Goal: Task Accomplishment & Management: Use online tool/utility

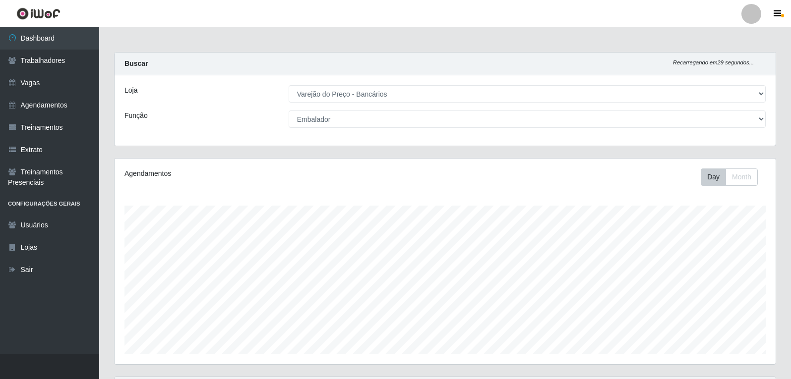
select select "157"
select select "1"
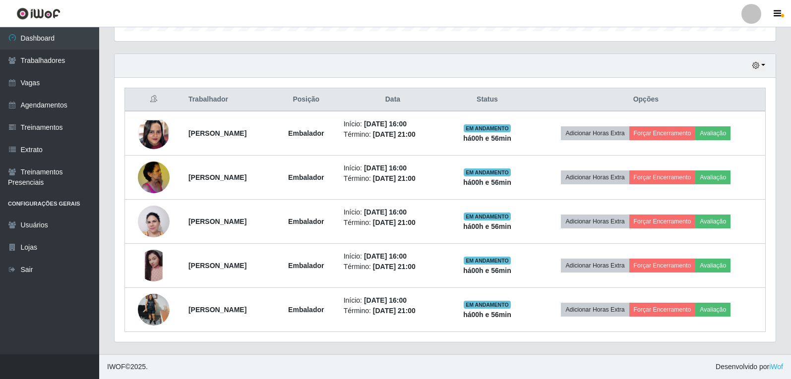
scroll to position [206, 661]
click at [756, 68] on icon "button" at bounding box center [755, 65] width 7 height 7
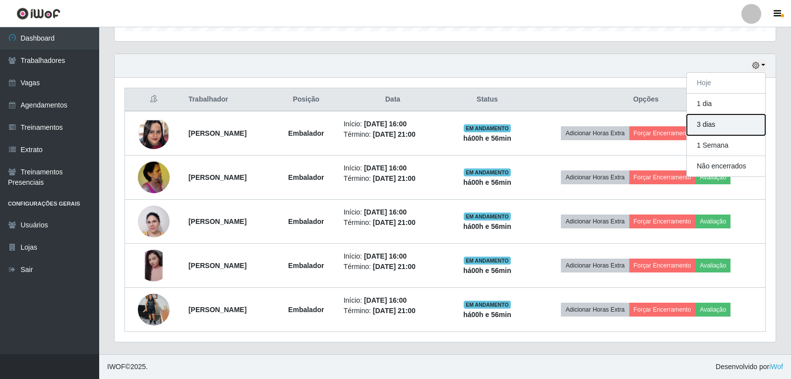
click at [710, 124] on button "3 dias" at bounding box center [726, 125] width 78 height 21
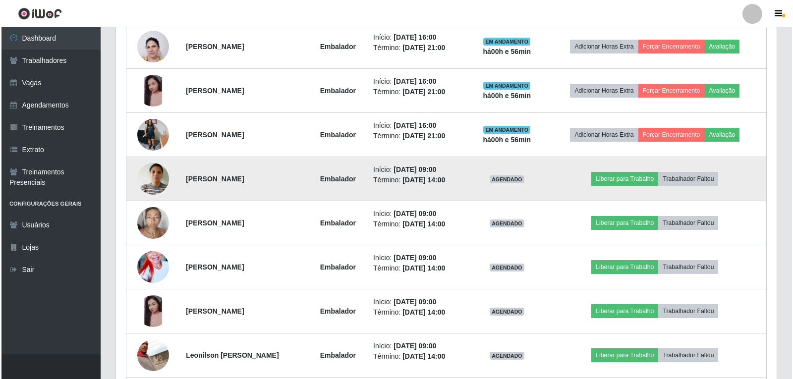
scroll to position [522, 0]
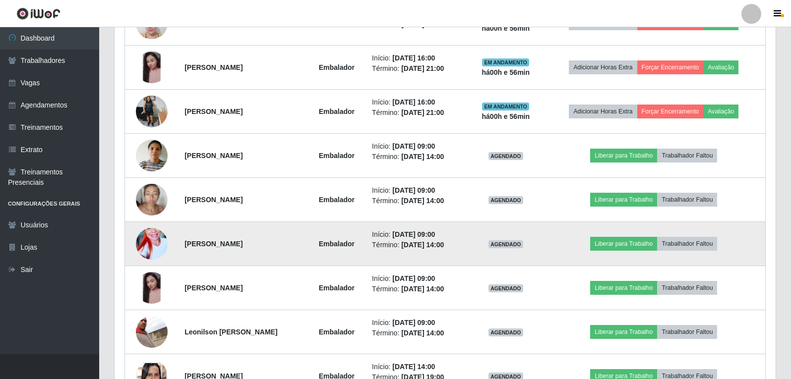
click at [152, 244] on img at bounding box center [152, 244] width 32 height 57
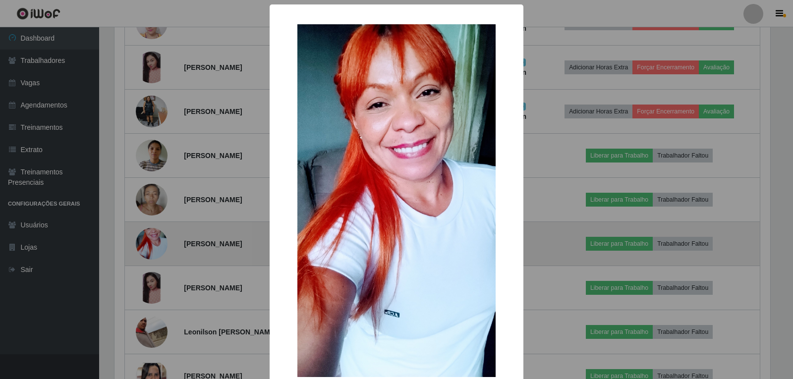
click at [152, 244] on div "× OK Cancel" at bounding box center [396, 189] width 793 height 379
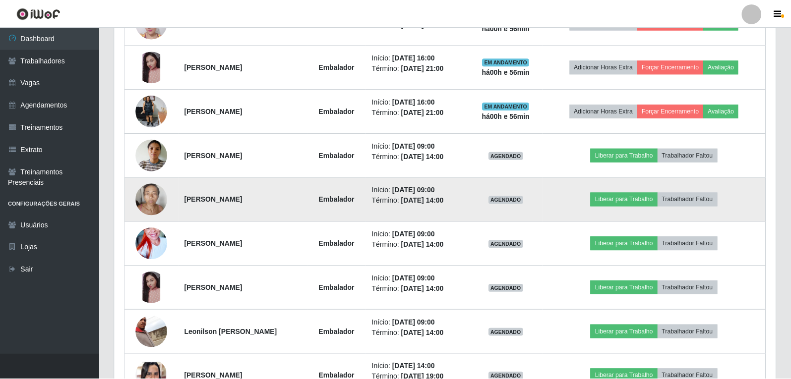
scroll to position [206, 661]
click at [144, 198] on img at bounding box center [152, 199] width 32 height 42
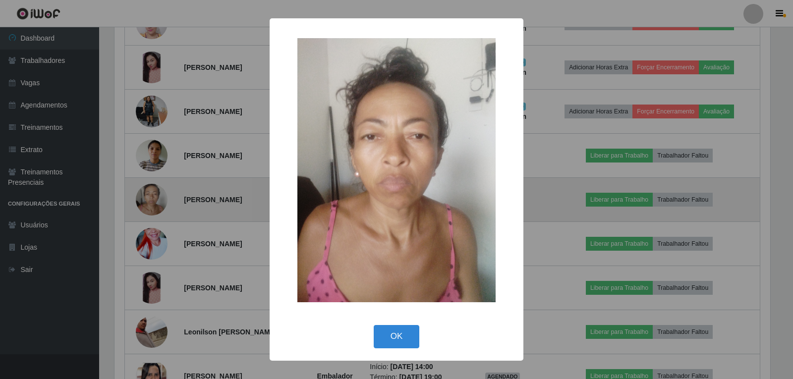
click at [144, 198] on div "× OK Cancel" at bounding box center [396, 189] width 793 height 379
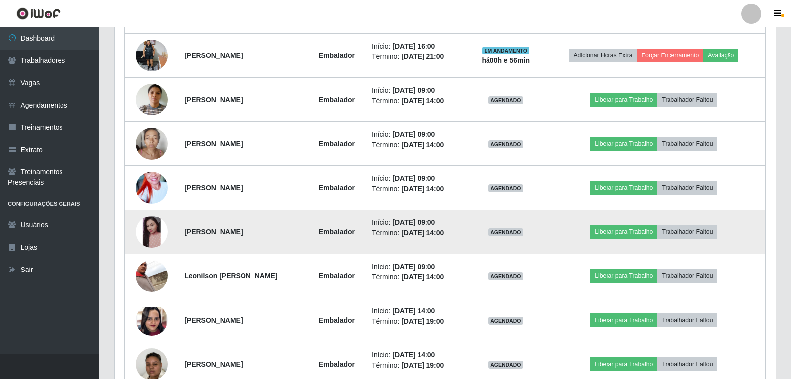
scroll to position [621, 0]
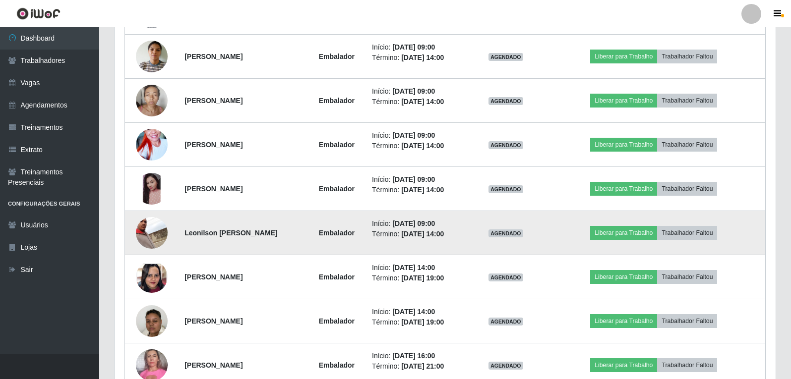
click at [153, 228] on img at bounding box center [152, 233] width 32 height 32
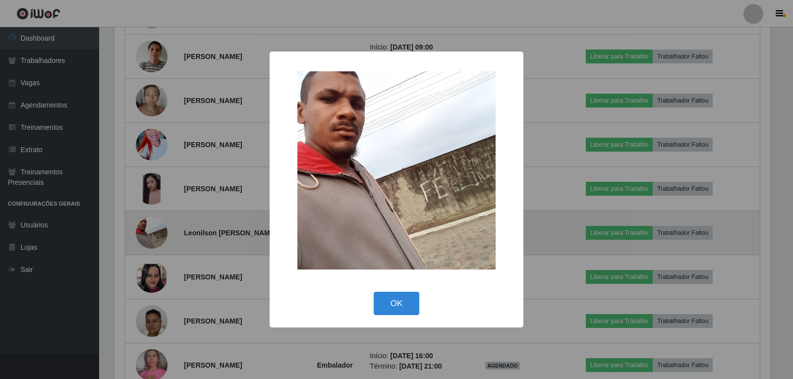
click at [153, 228] on div "× OK Cancel" at bounding box center [396, 189] width 793 height 379
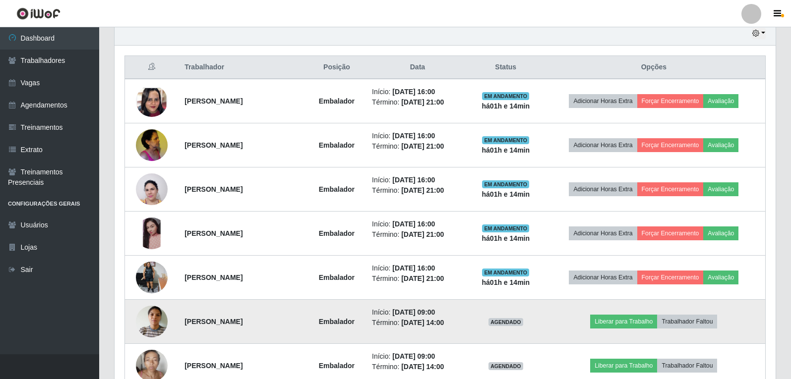
scroll to position [373, 0]
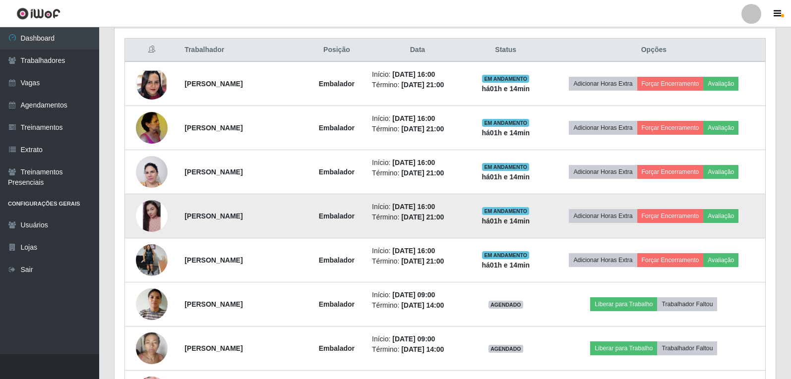
click at [164, 219] on img at bounding box center [152, 216] width 32 height 32
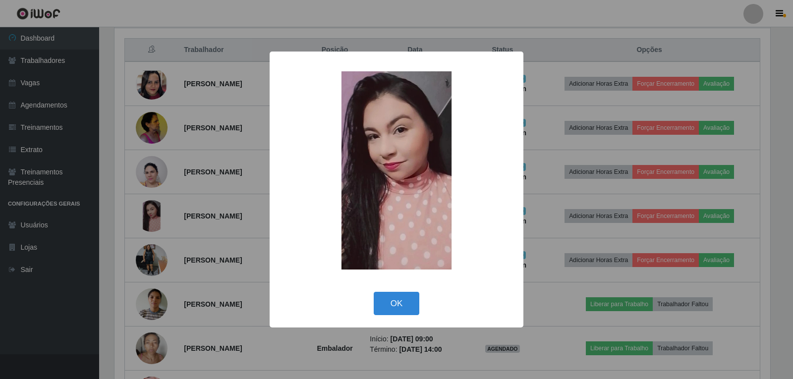
click at [163, 219] on div "× OK Cancel" at bounding box center [396, 189] width 793 height 379
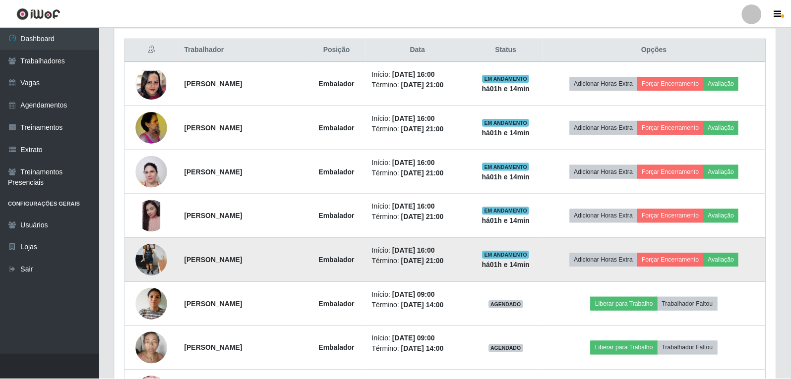
scroll to position [206, 661]
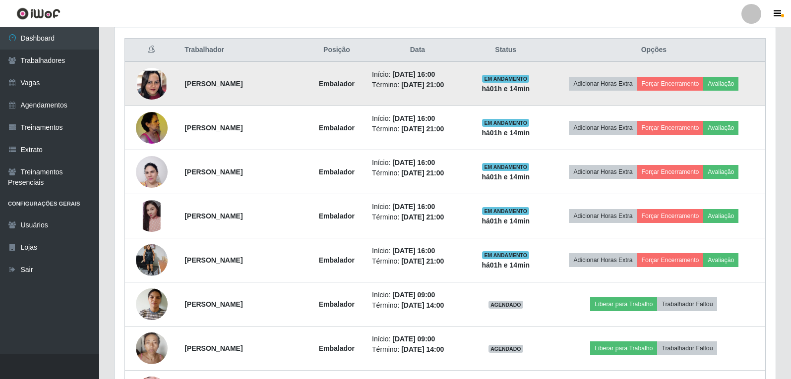
click at [154, 82] on img at bounding box center [152, 84] width 32 height 69
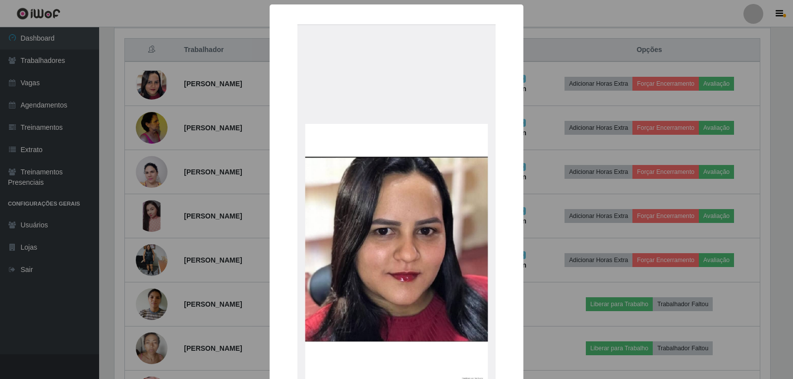
click at [154, 82] on div "× OK Cancel" at bounding box center [396, 189] width 793 height 379
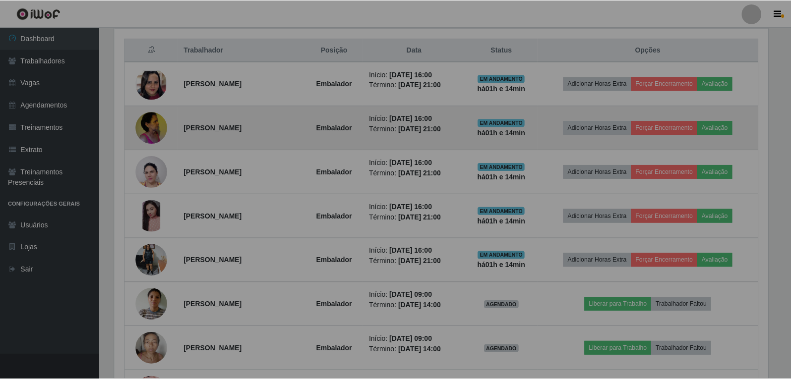
scroll to position [206, 661]
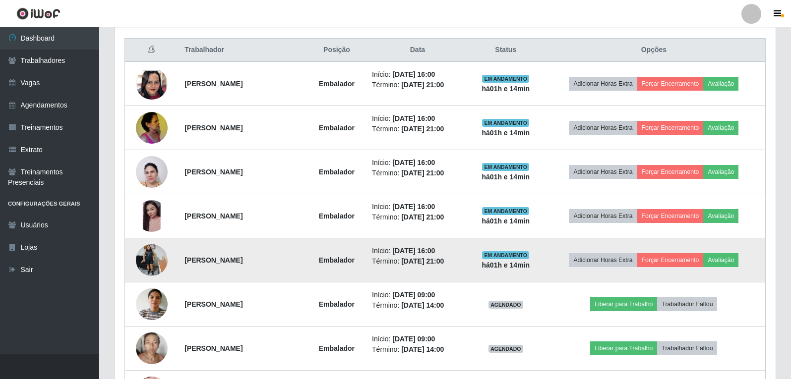
click at [159, 251] on img at bounding box center [152, 260] width 32 height 42
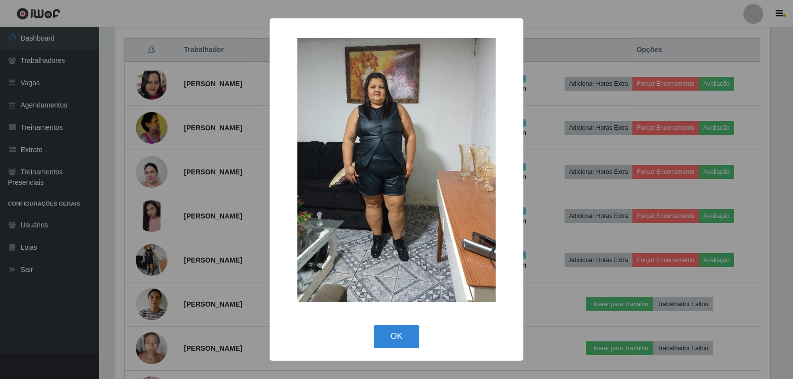
click at [159, 251] on div "× OK Cancel" at bounding box center [396, 189] width 793 height 379
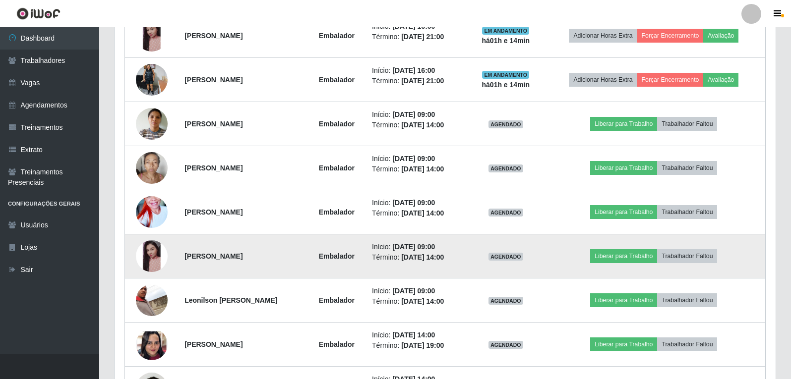
scroll to position [571, 0]
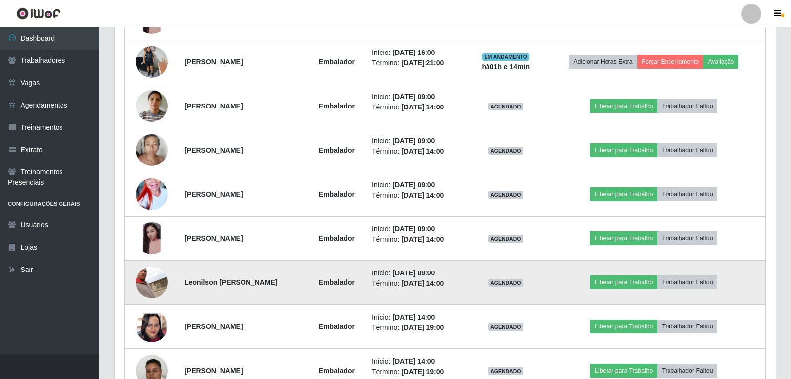
click at [149, 274] on img at bounding box center [152, 283] width 32 height 32
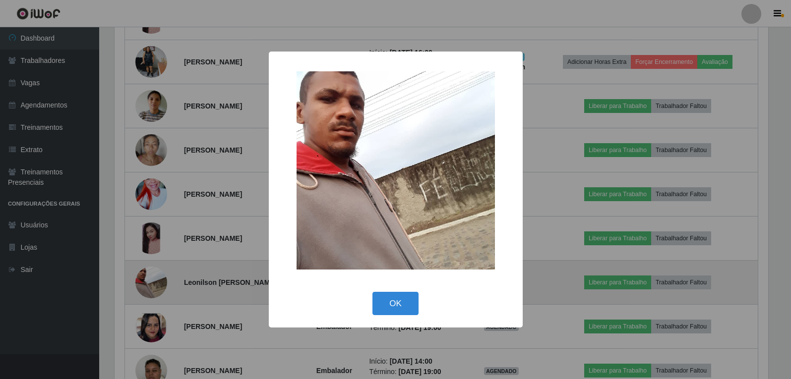
scroll to position [206, 656]
click at [149, 274] on div "× OK Cancel" at bounding box center [396, 189] width 793 height 379
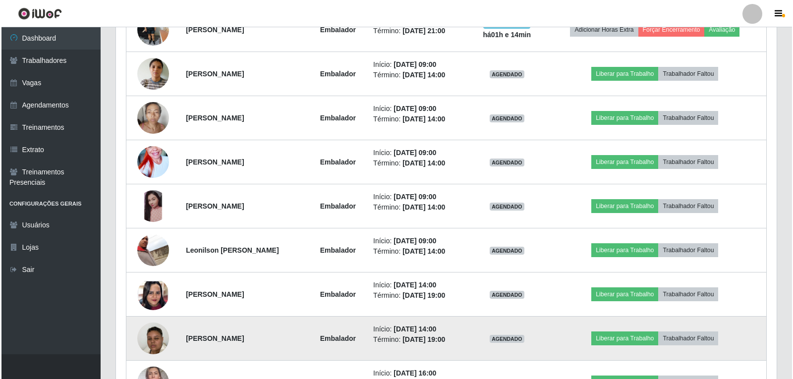
scroll to position [621, 0]
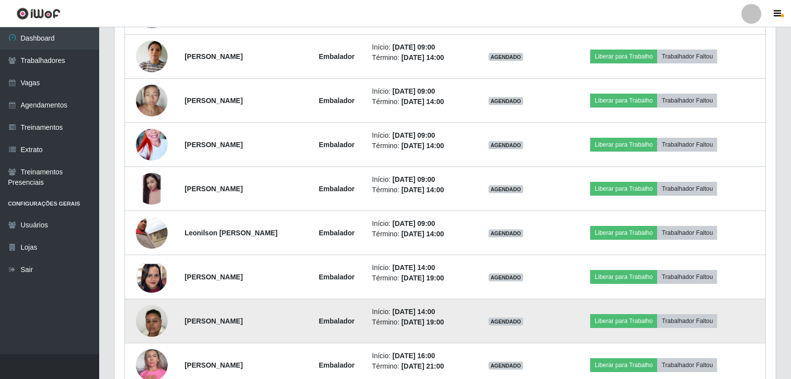
click at [143, 323] on img at bounding box center [152, 322] width 32 height 56
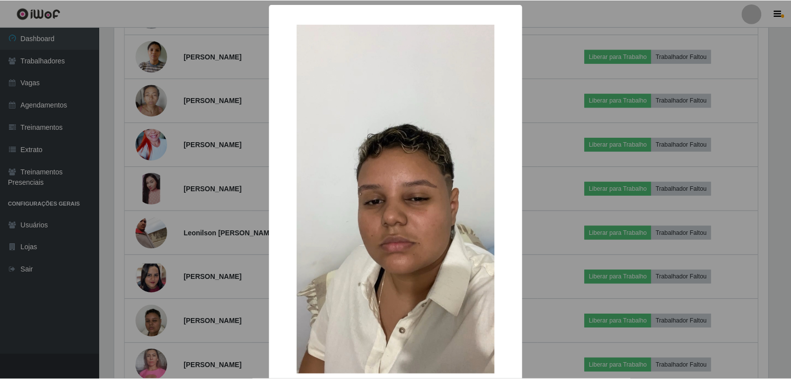
scroll to position [206, 656]
click at [144, 318] on div "× OK Cancel" at bounding box center [396, 189] width 793 height 379
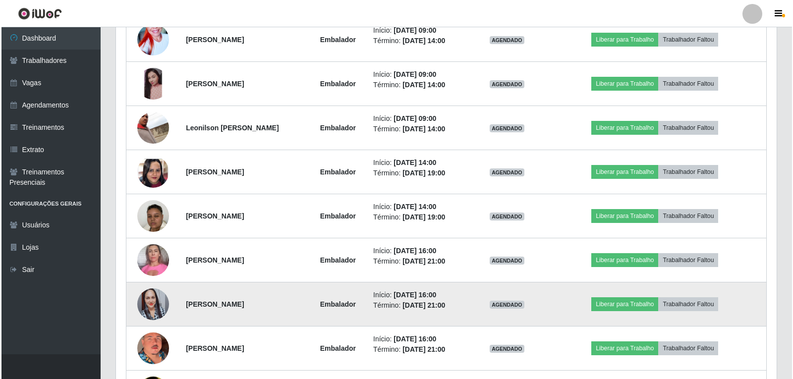
scroll to position [726, 0]
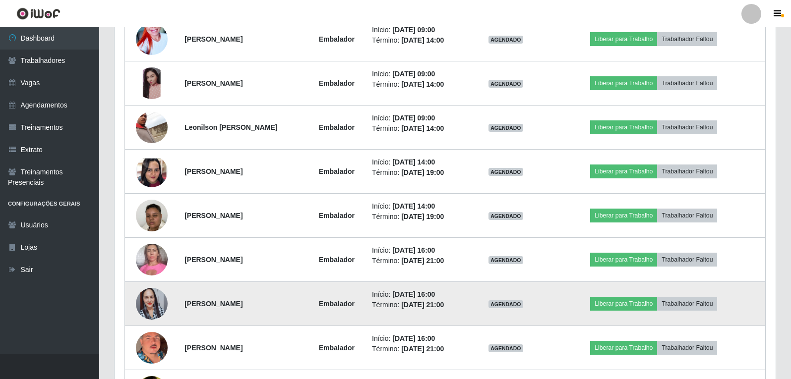
click at [149, 298] on img at bounding box center [152, 304] width 32 height 57
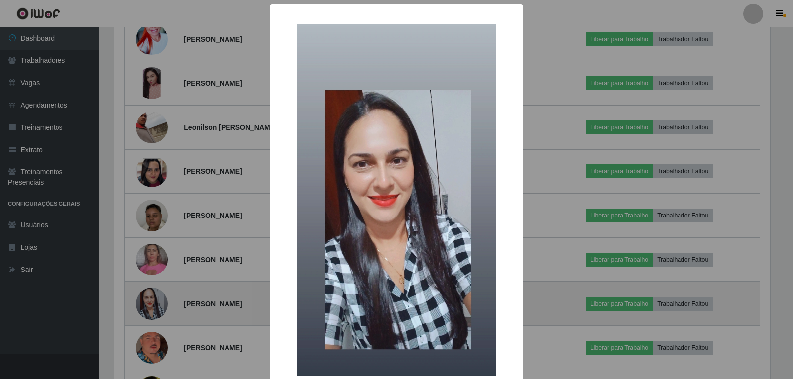
click at [149, 298] on div "× OK Cancel" at bounding box center [396, 189] width 793 height 379
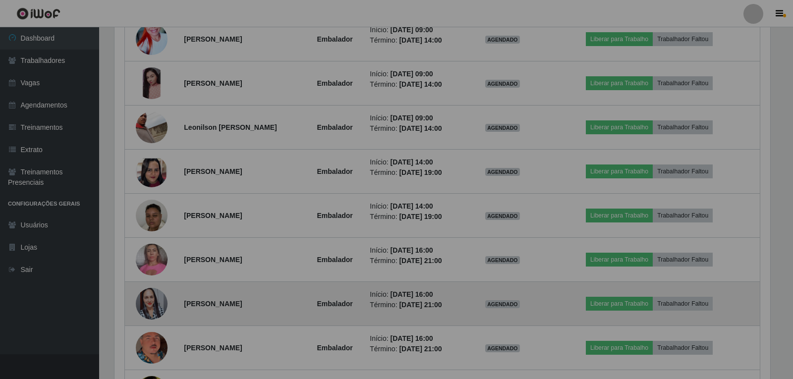
scroll to position [206, 661]
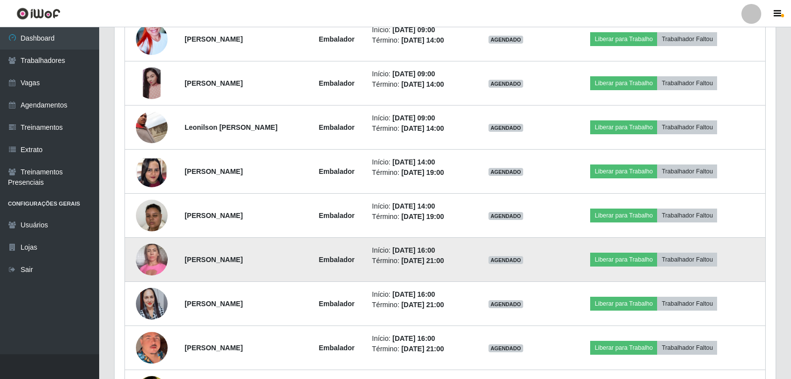
click at [153, 253] on img at bounding box center [152, 259] width 32 height 42
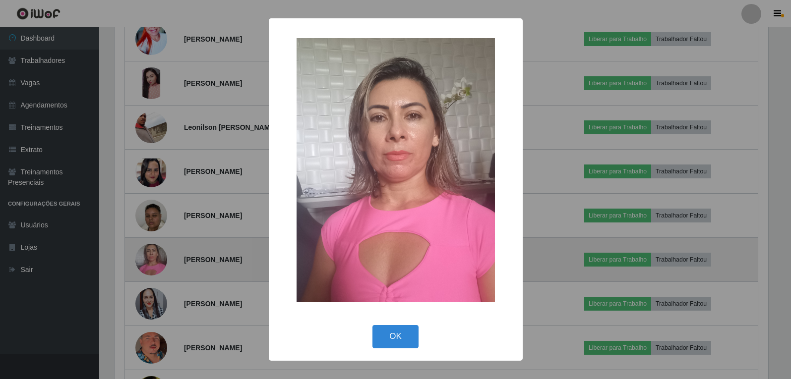
scroll to position [206, 656]
click at [153, 253] on div "× OK Cancel" at bounding box center [396, 189] width 793 height 379
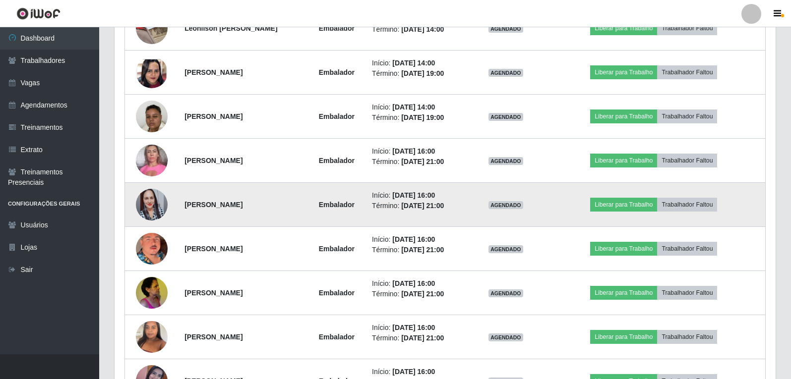
scroll to position [875, 0]
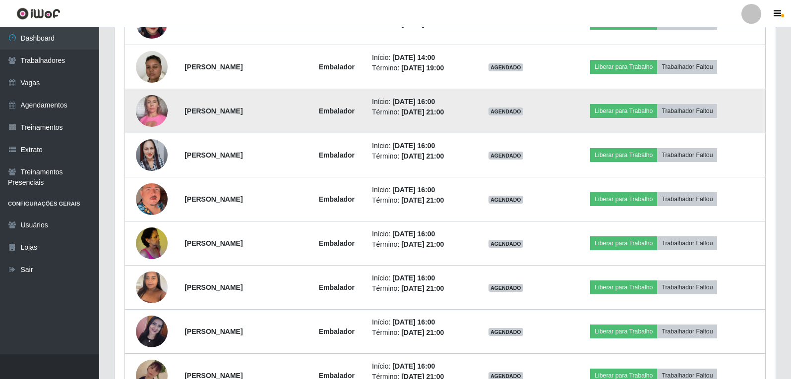
click at [152, 103] on img at bounding box center [152, 111] width 32 height 42
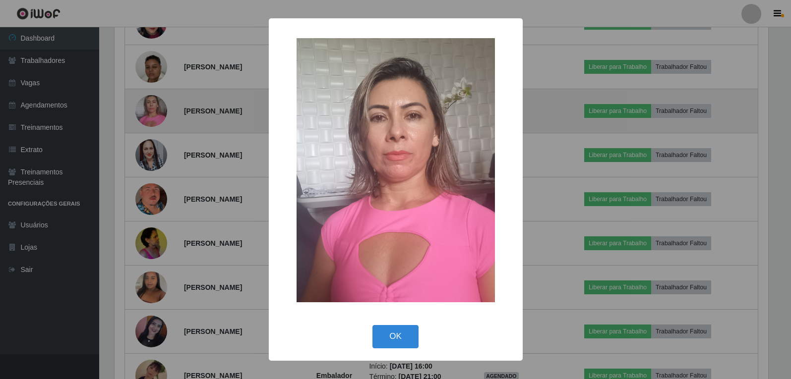
scroll to position [206, 656]
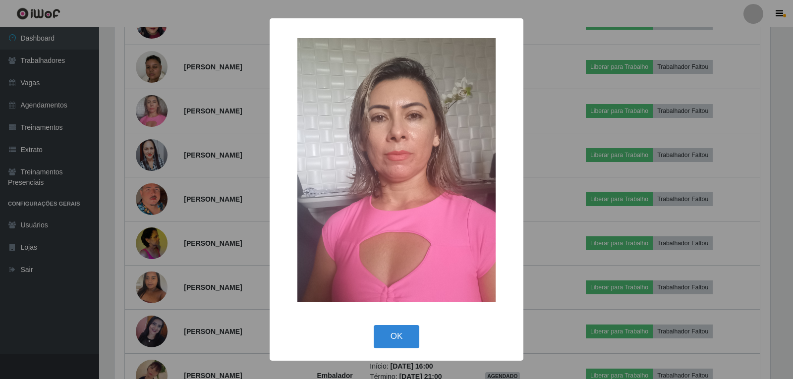
click at [151, 102] on div "× OK Cancel" at bounding box center [396, 189] width 793 height 379
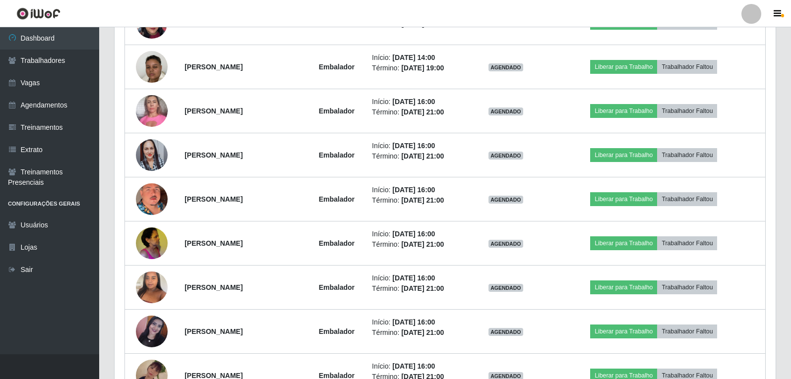
scroll to position [206, 661]
